Goal: Transaction & Acquisition: Book appointment/travel/reservation

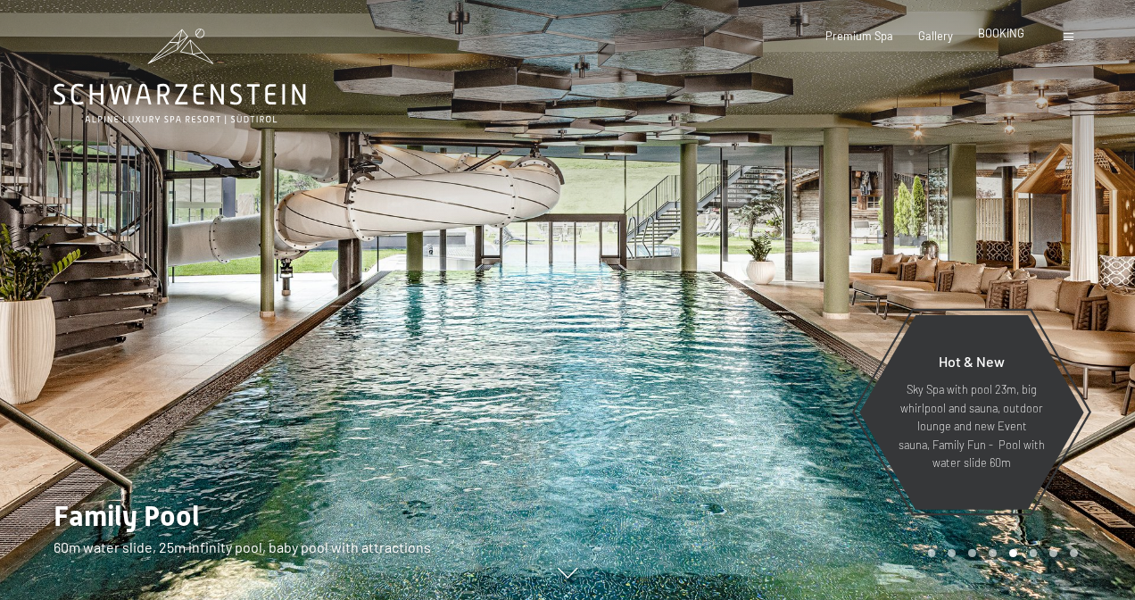
click at [999, 34] on span "BOOKING" at bounding box center [1001, 33] width 46 height 14
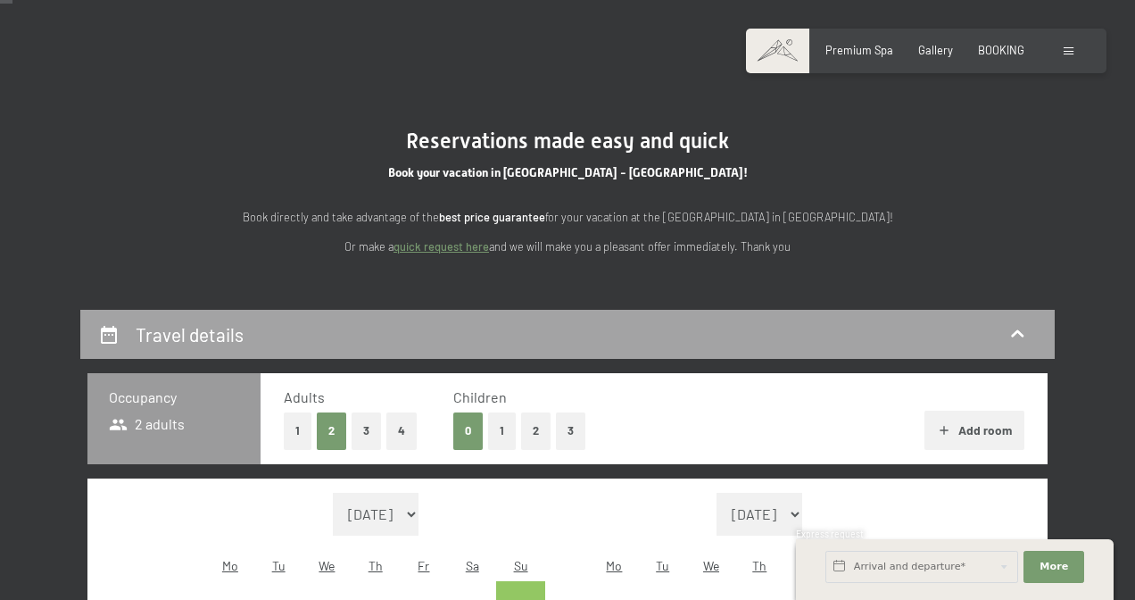
scroll to position [75, 0]
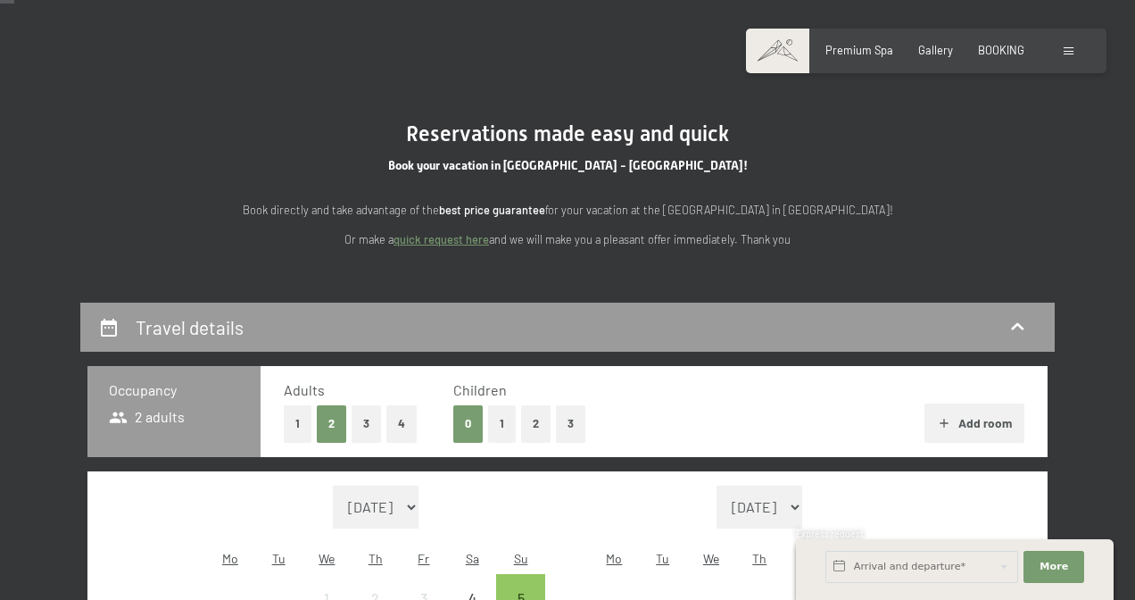
click at [370, 417] on button "3" at bounding box center [366, 423] width 29 height 37
click at [504, 416] on button "1" at bounding box center [502, 423] width 28 height 37
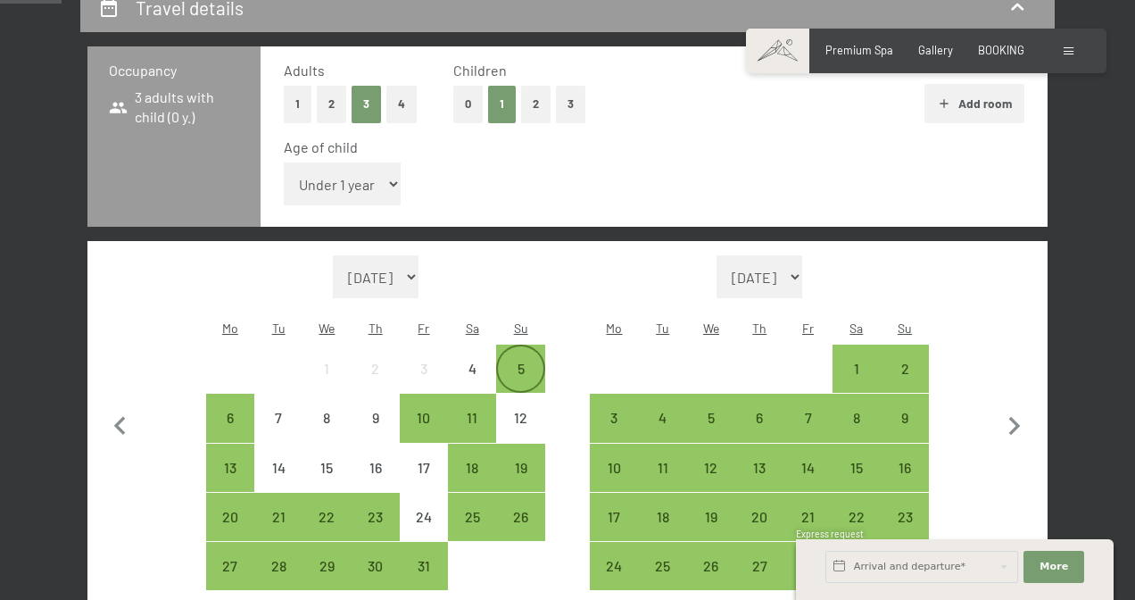
scroll to position [451, 0]
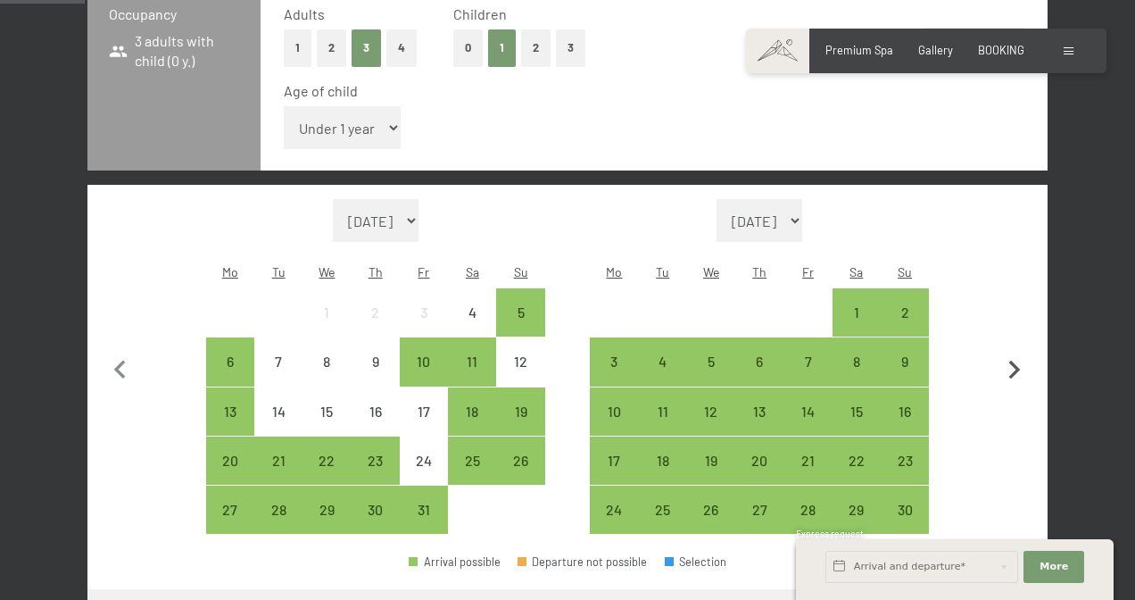
click at [1016, 361] on icon "button" at bounding box center [1015, 370] width 12 height 19
select select "[DATE]"
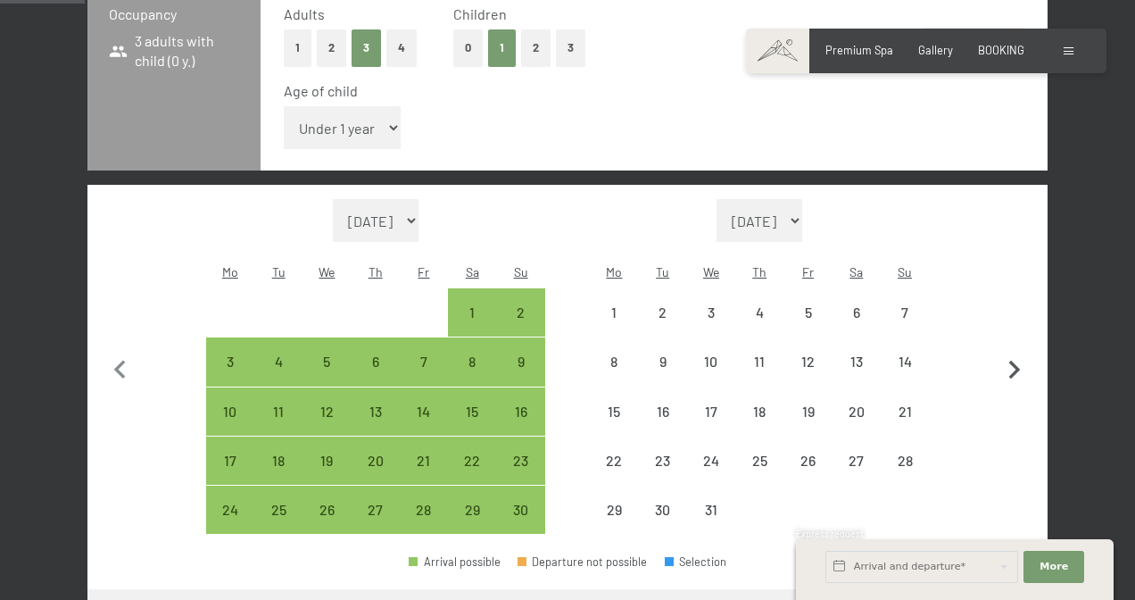
select select "[DATE]"
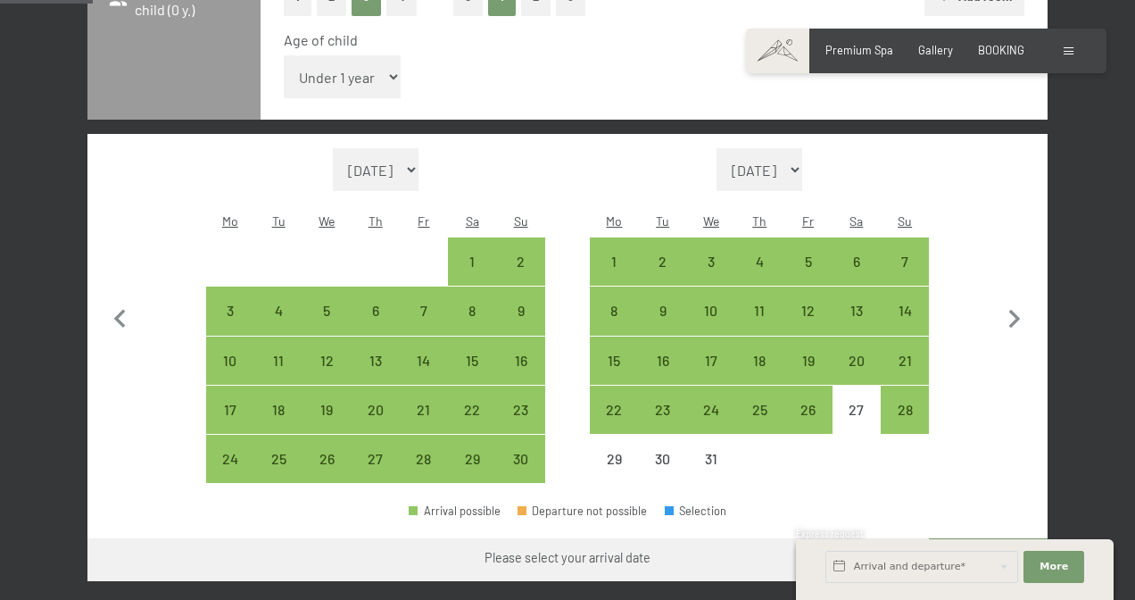
scroll to position [510, 0]
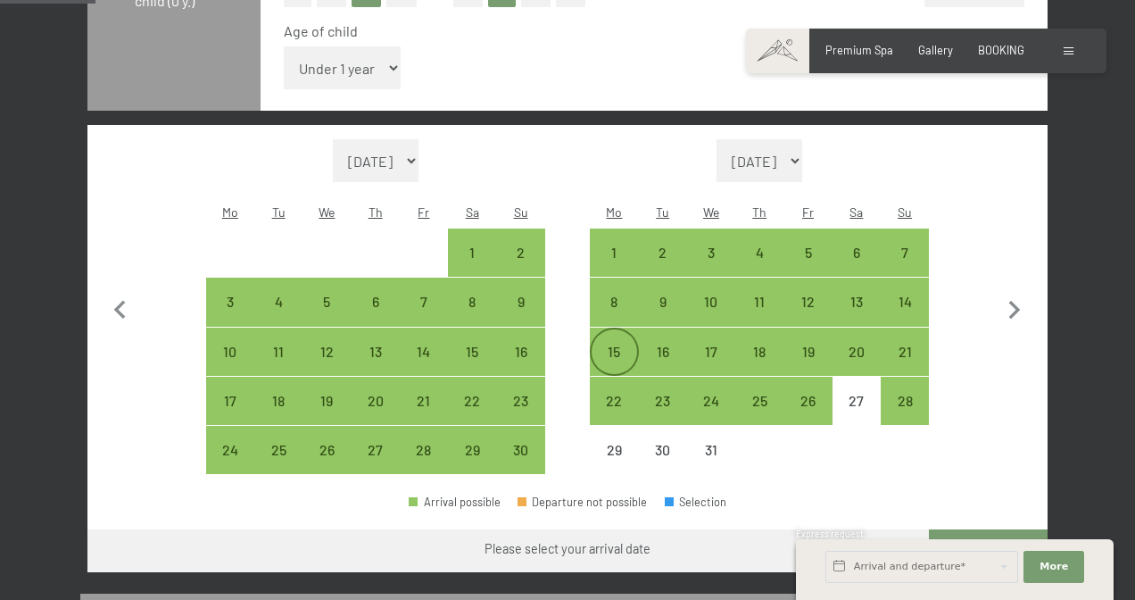
click at [619, 344] on div "15" at bounding box center [614, 366] width 45 height 45
select select "[DATE]"
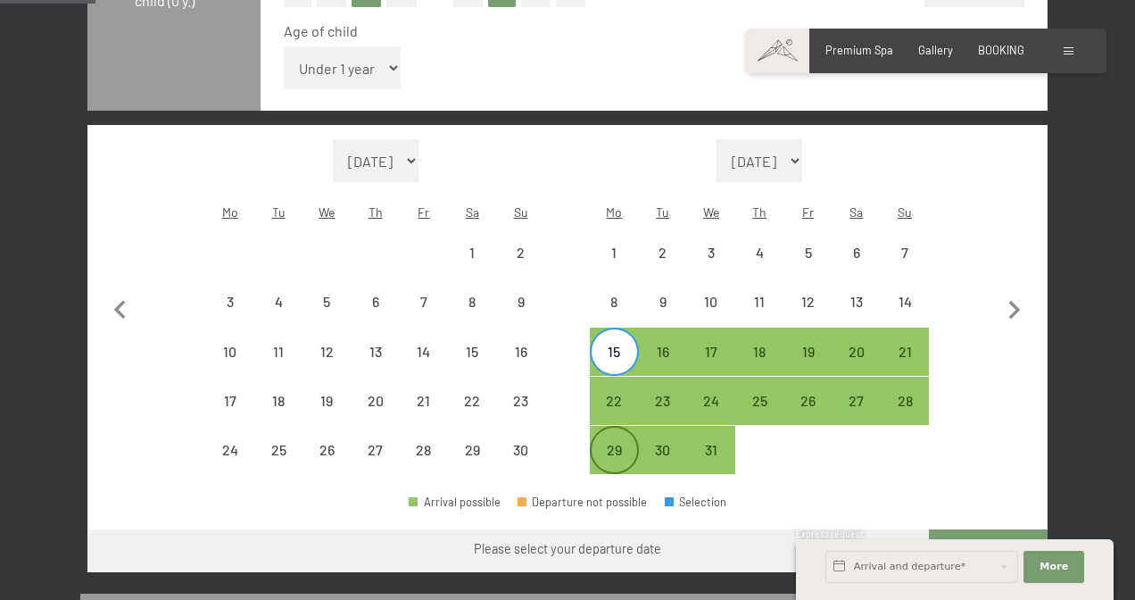
click at [611, 443] on div "29" at bounding box center [614, 465] width 45 height 45
select select "[DATE]"
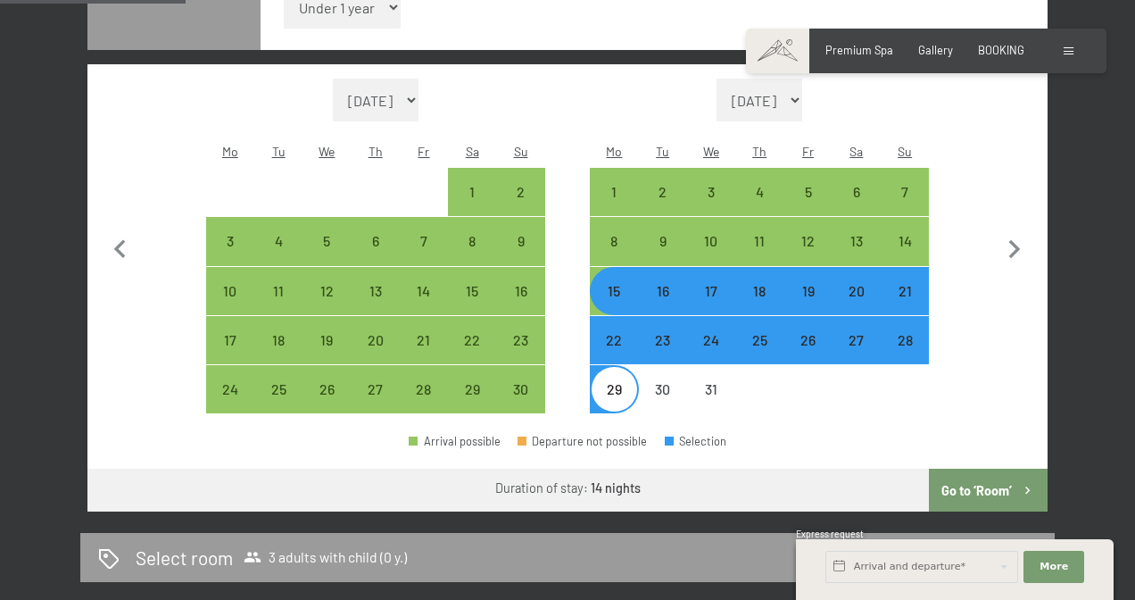
scroll to position [592, 0]
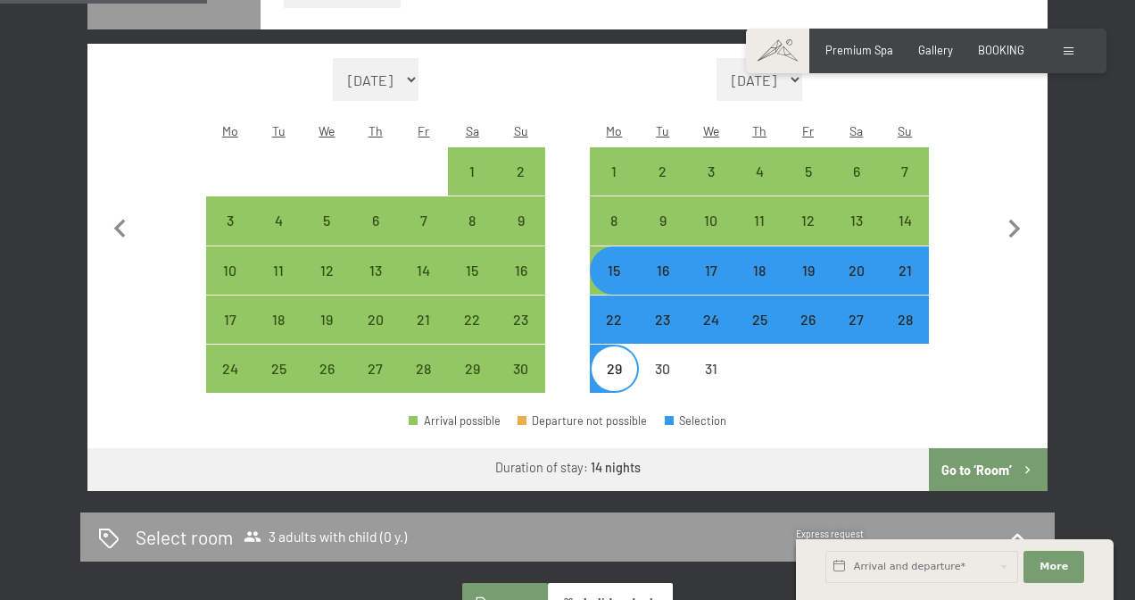
click at [990, 448] on button "Go to ‘Room’" at bounding box center [988, 469] width 119 height 43
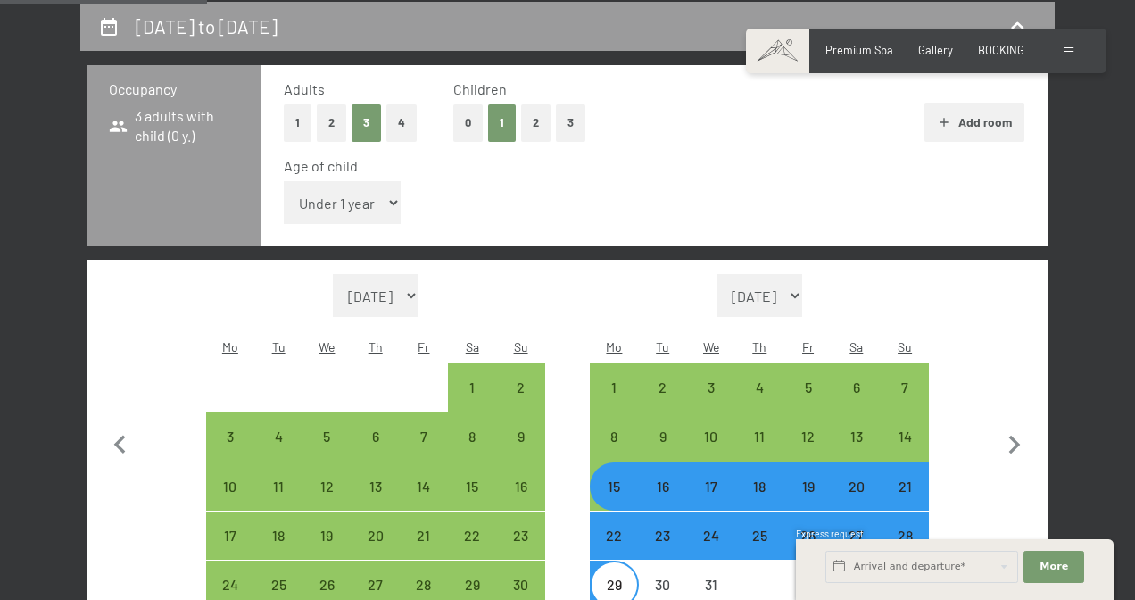
select select "[DATE]"
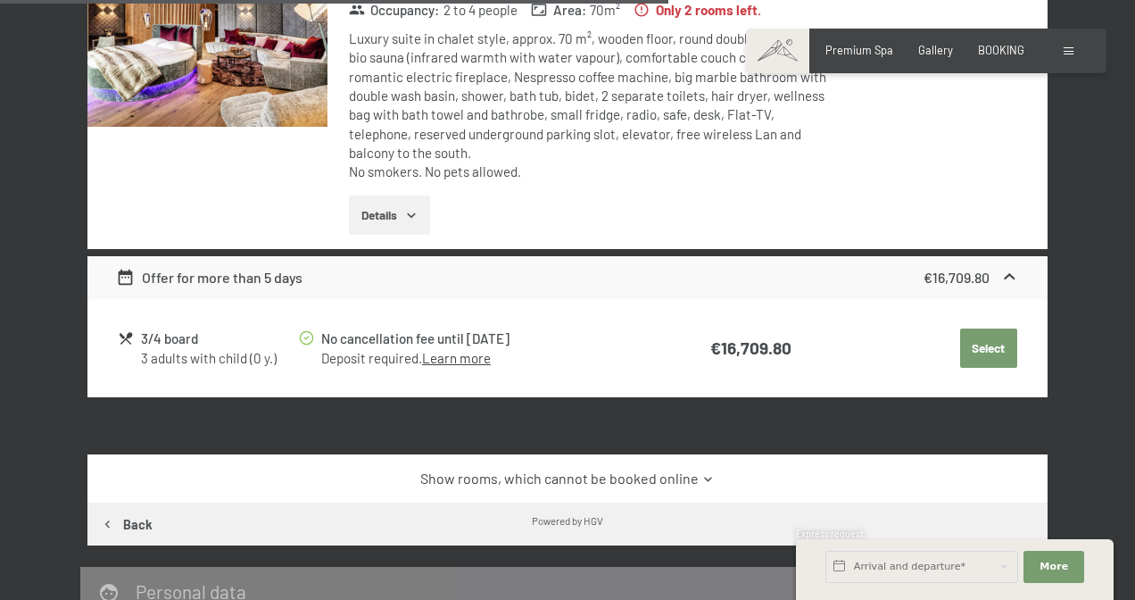
scroll to position [1583, 0]
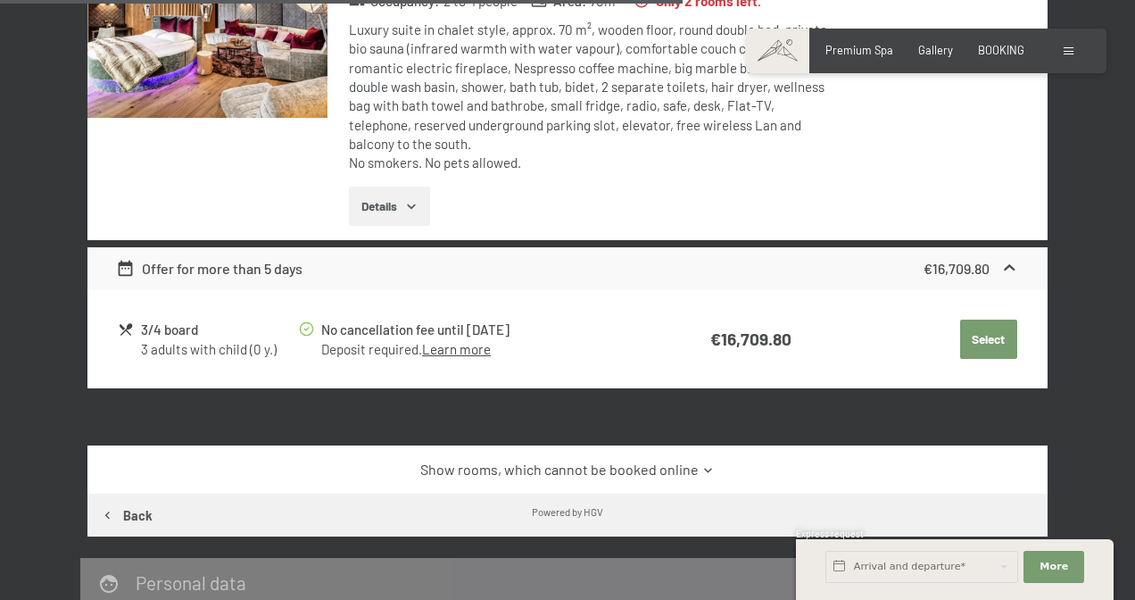
click at [672, 460] on link "Show rooms, which cannot be booked online" at bounding box center [567, 470] width 902 height 20
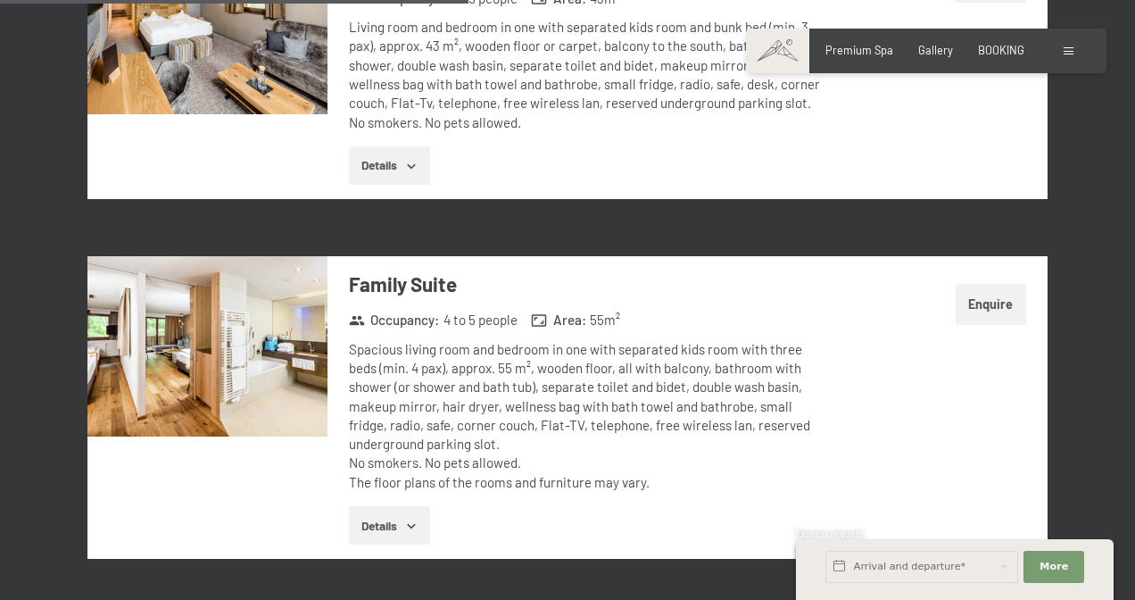
scroll to position [2493, 0]
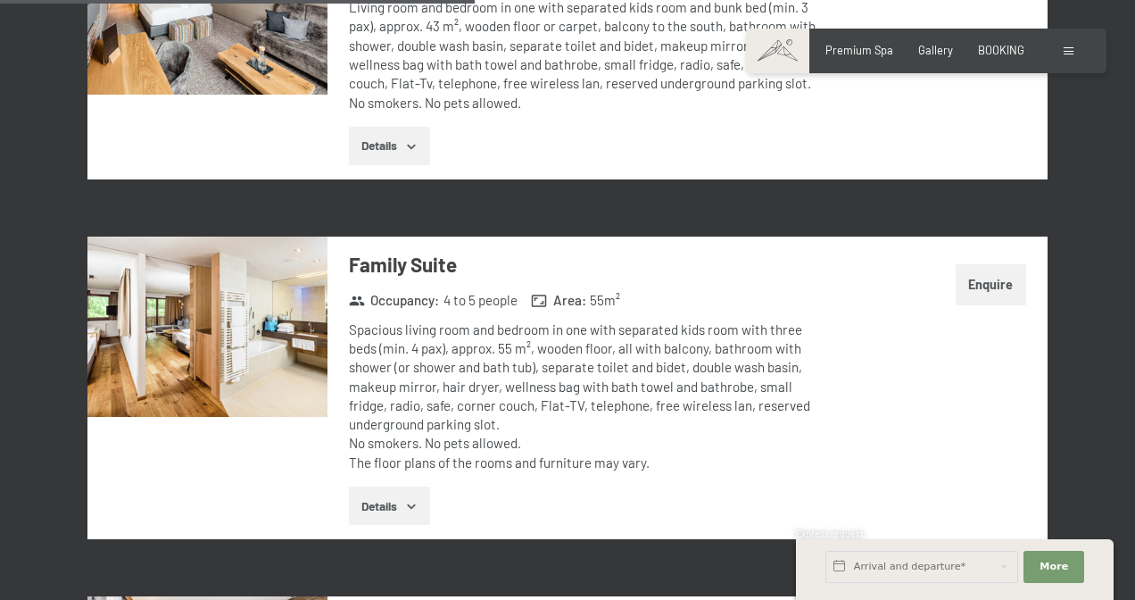
click at [465, 408] on div "Spacious living room and bedroom in one with separated kids room with three bed…" at bounding box center [590, 396] width 483 height 152
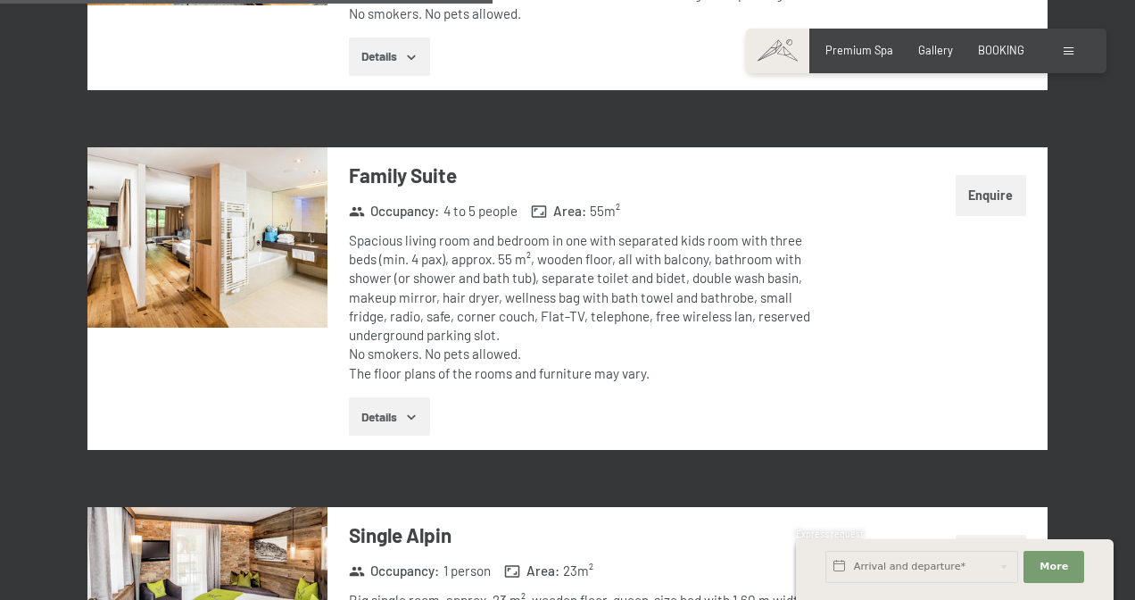
scroll to position [2595, 0]
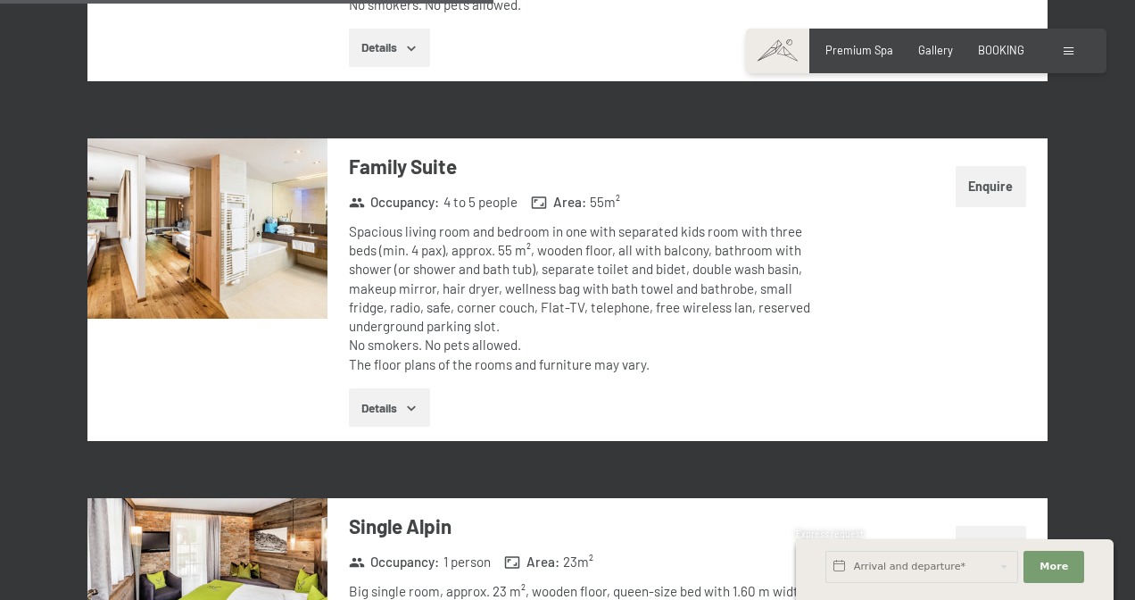
click at [990, 177] on button "Enquire" at bounding box center [991, 186] width 71 height 41
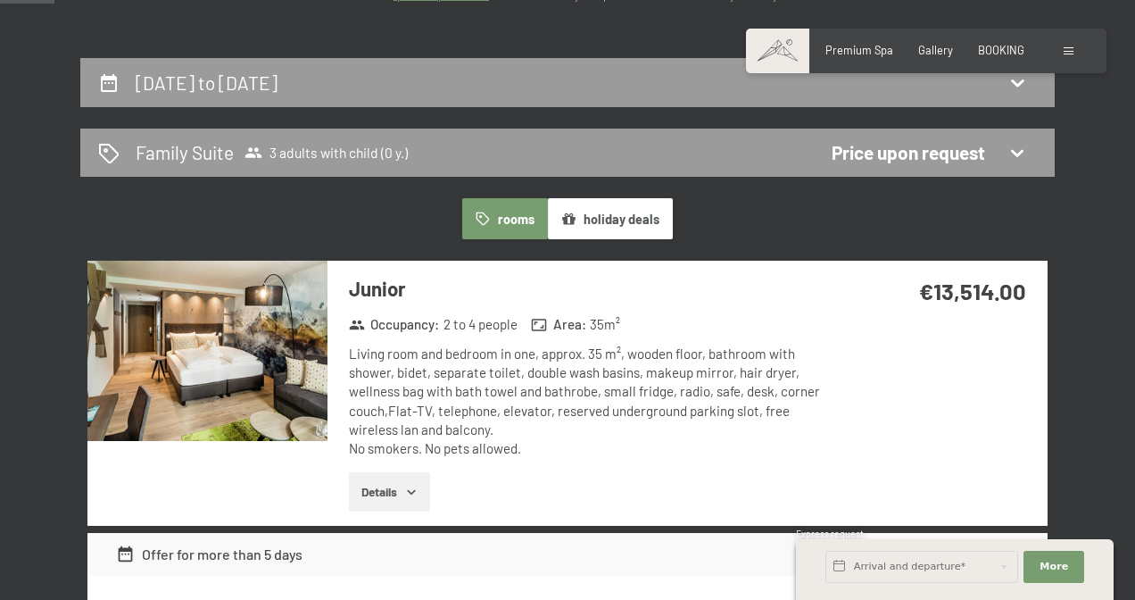
scroll to position [319, 0]
click at [1022, 157] on icon at bounding box center [1017, 152] width 21 height 21
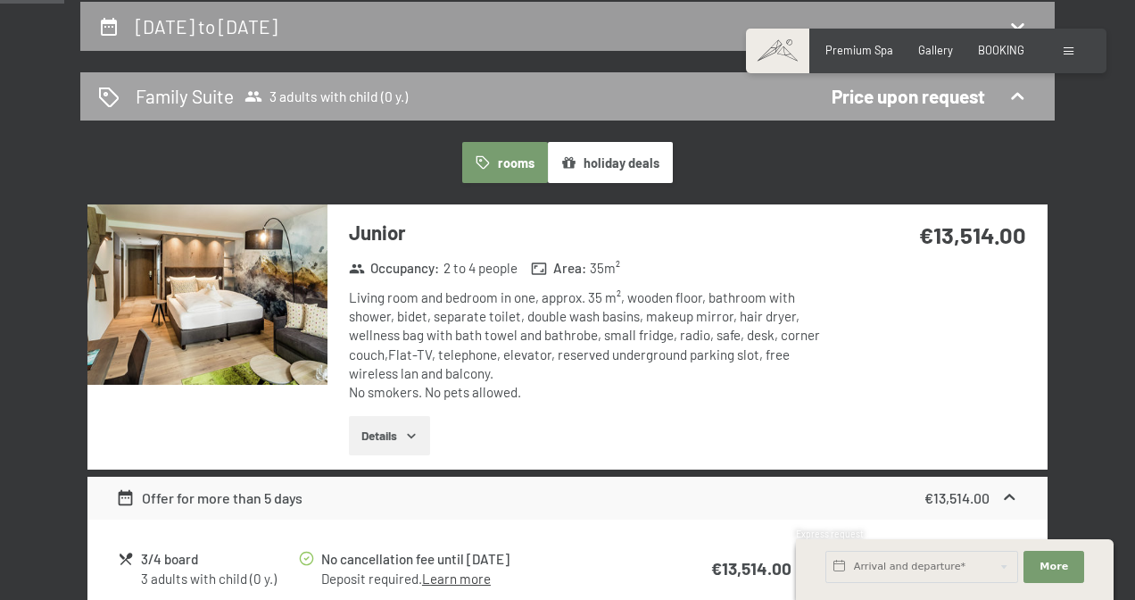
click at [1018, 93] on icon at bounding box center [1017, 95] width 12 height 7
